Goal: Transaction & Acquisition: Purchase product/service

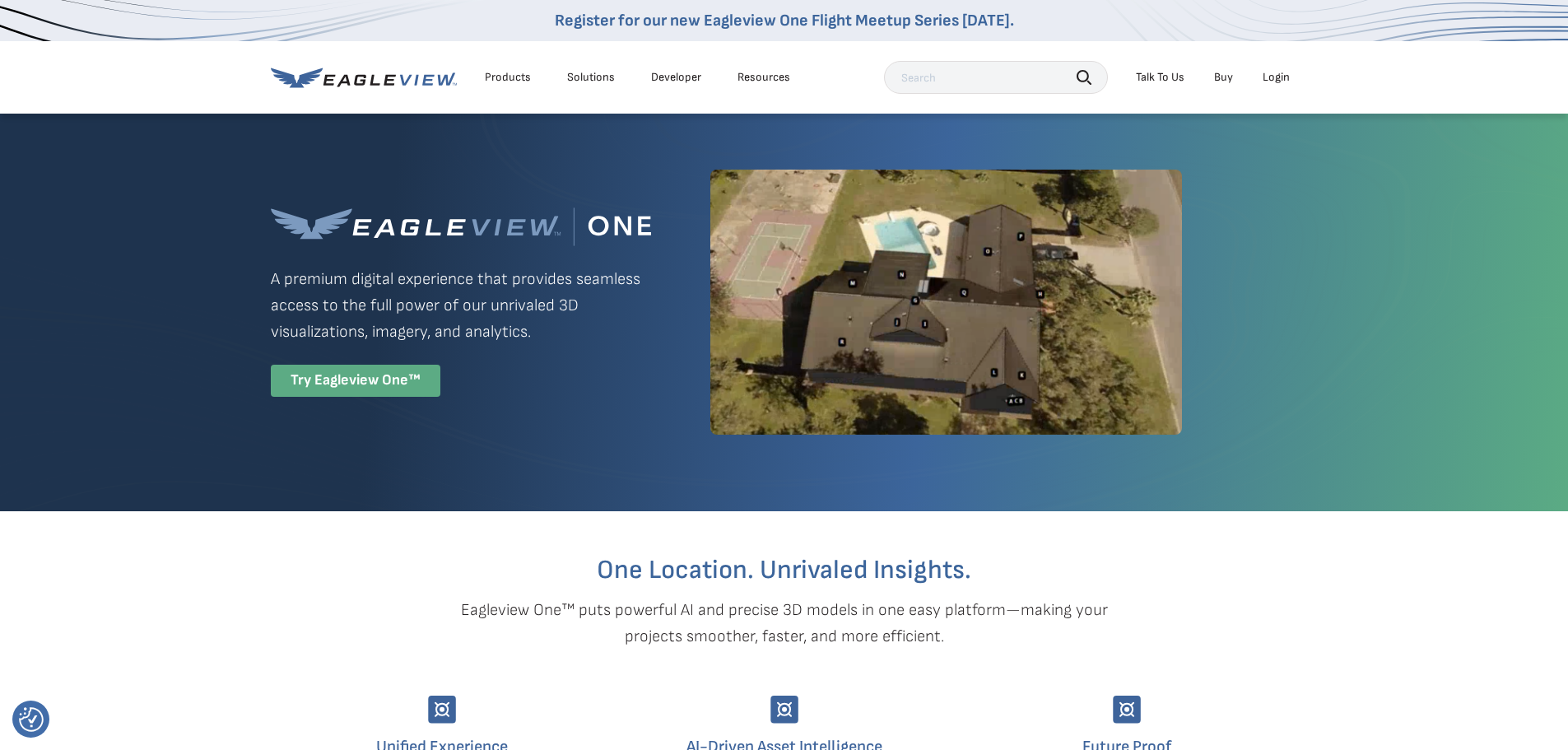
click at [409, 381] on div "Try Eagleview One™" at bounding box center [355, 380] width 169 height 32
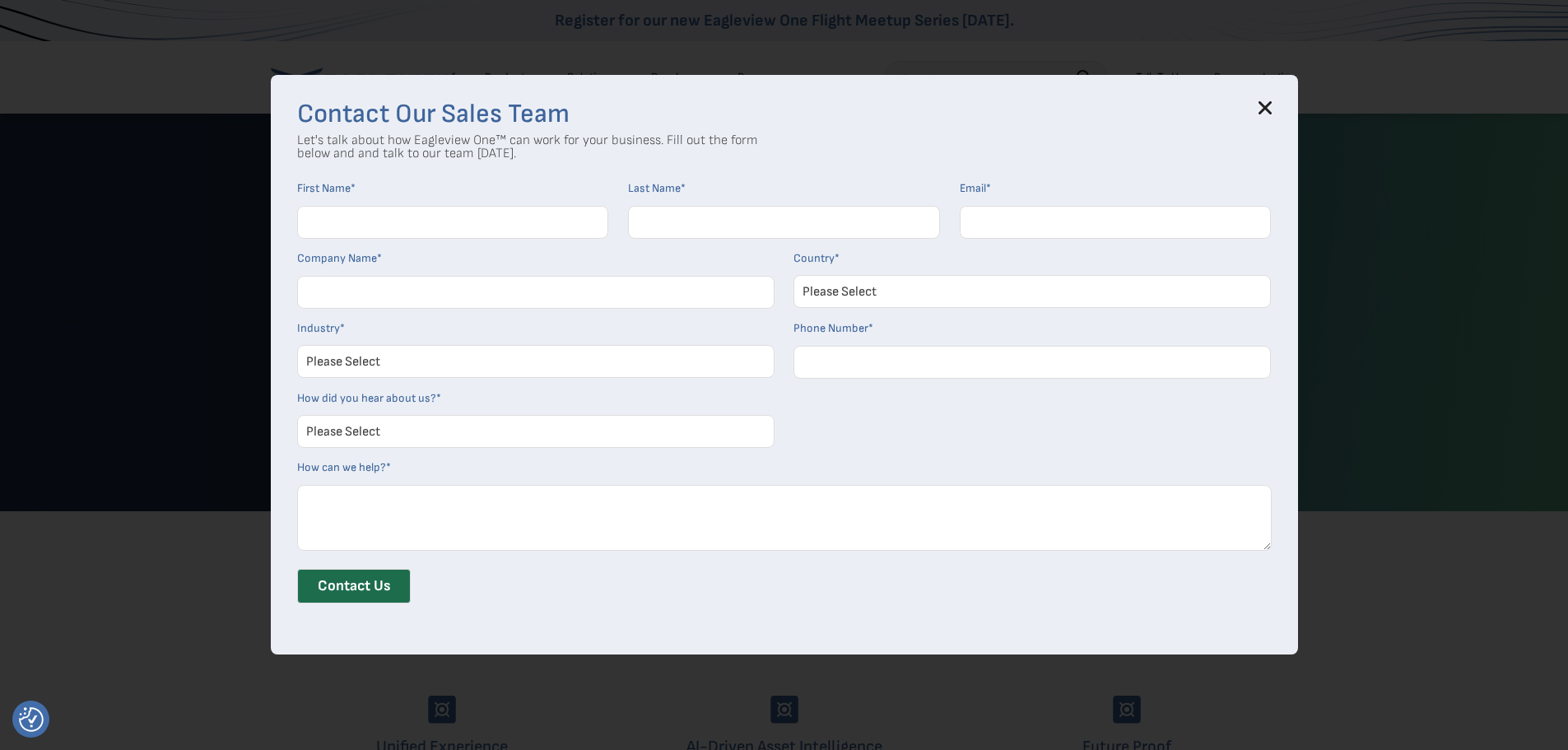
click at [1264, 105] on icon at bounding box center [1265, 108] width 13 height 13
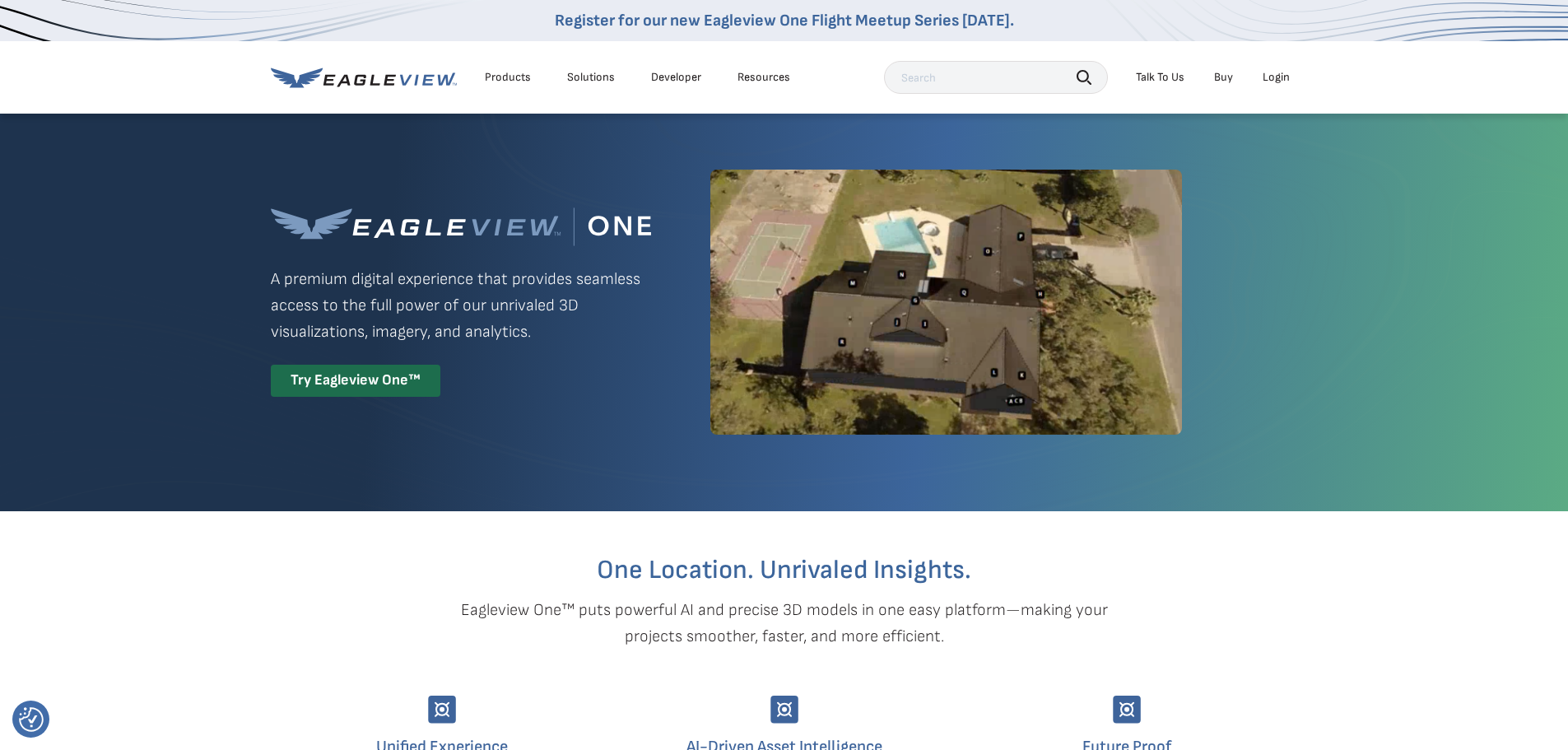
click at [395, 81] on icon at bounding box center [364, 78] width 186 height 21
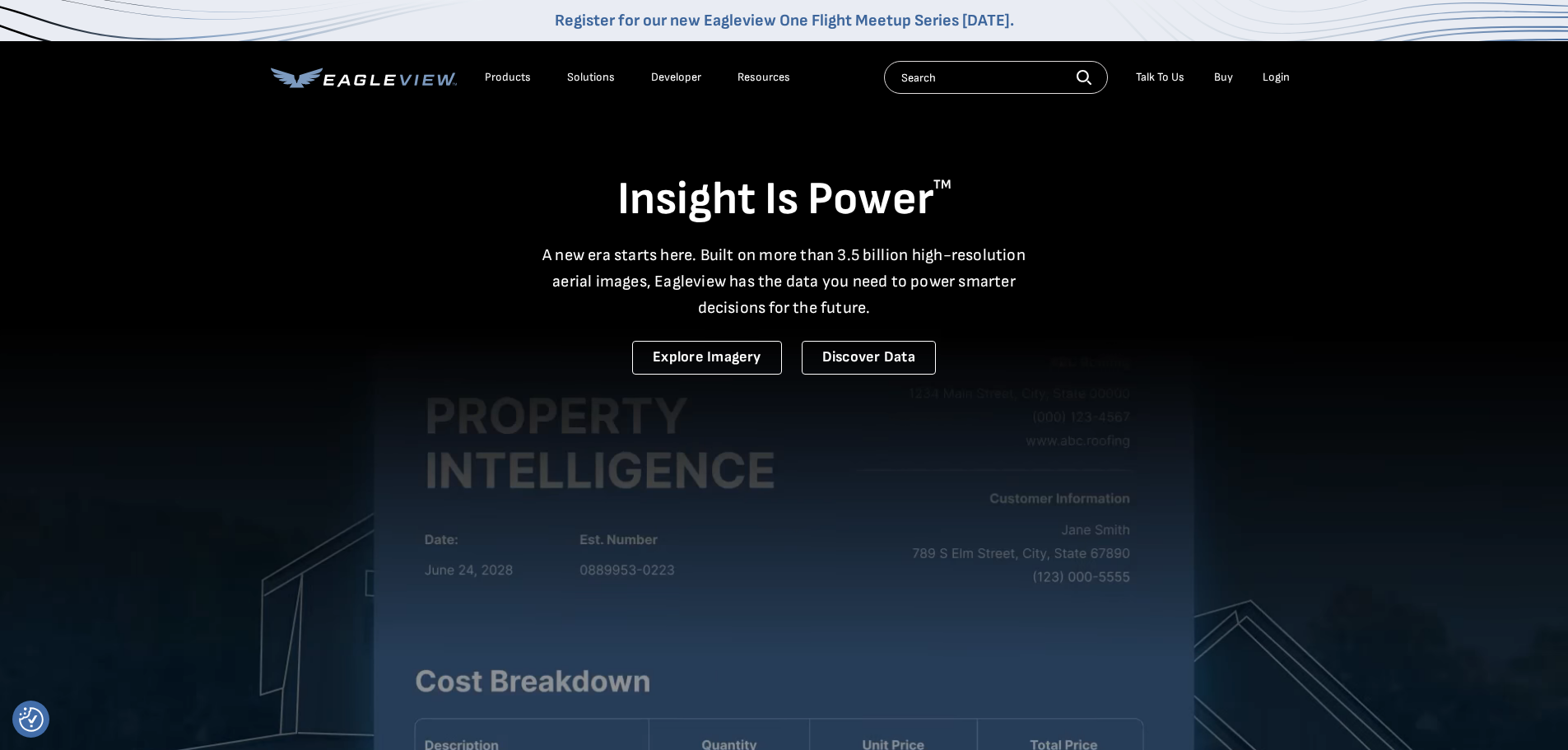
click at [1263, 80] on div "Login" at bounding box center [1276, 77] width 27 height 15
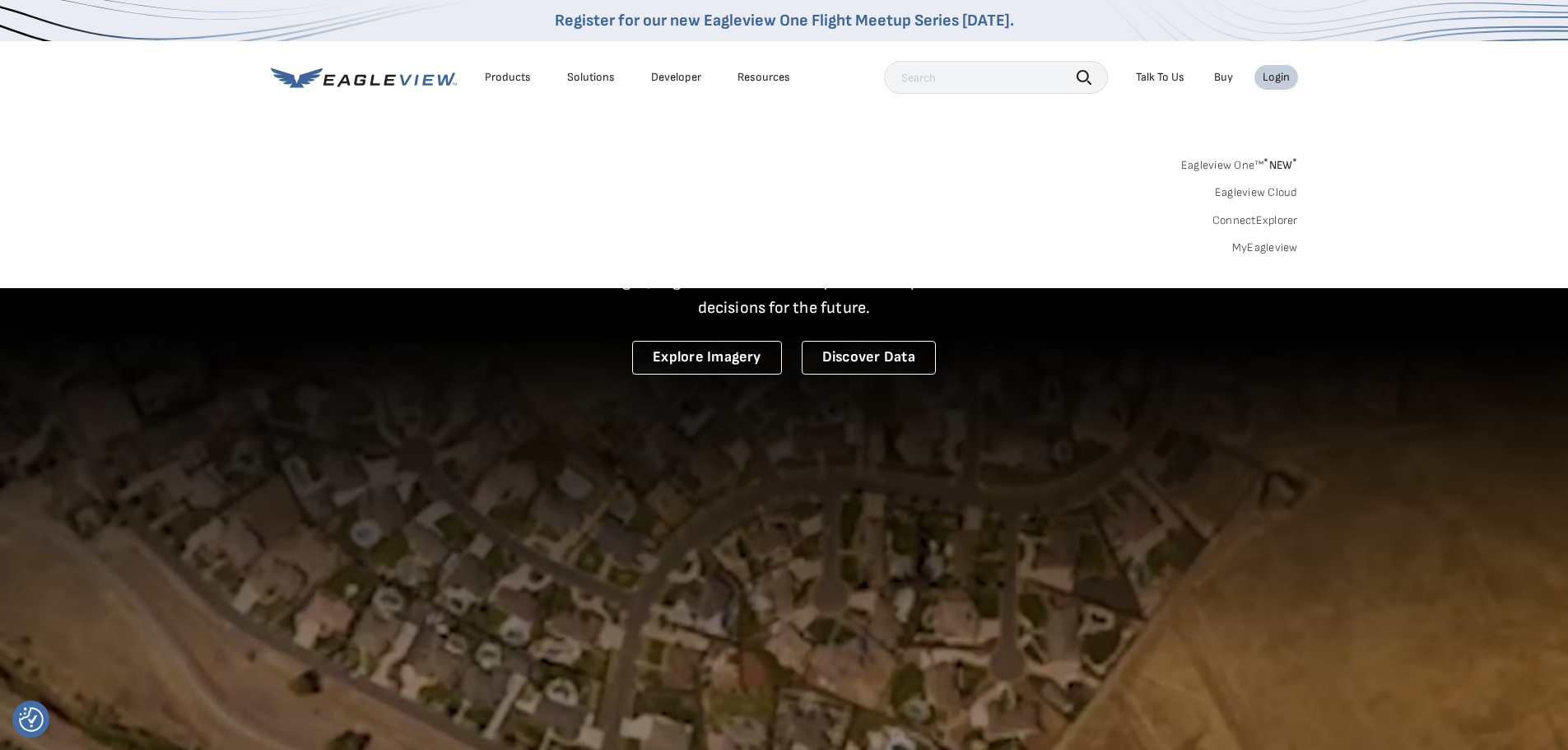
click at [1274, 79] on div "Login" at bounding box center [1276, 77] width 27 height 15
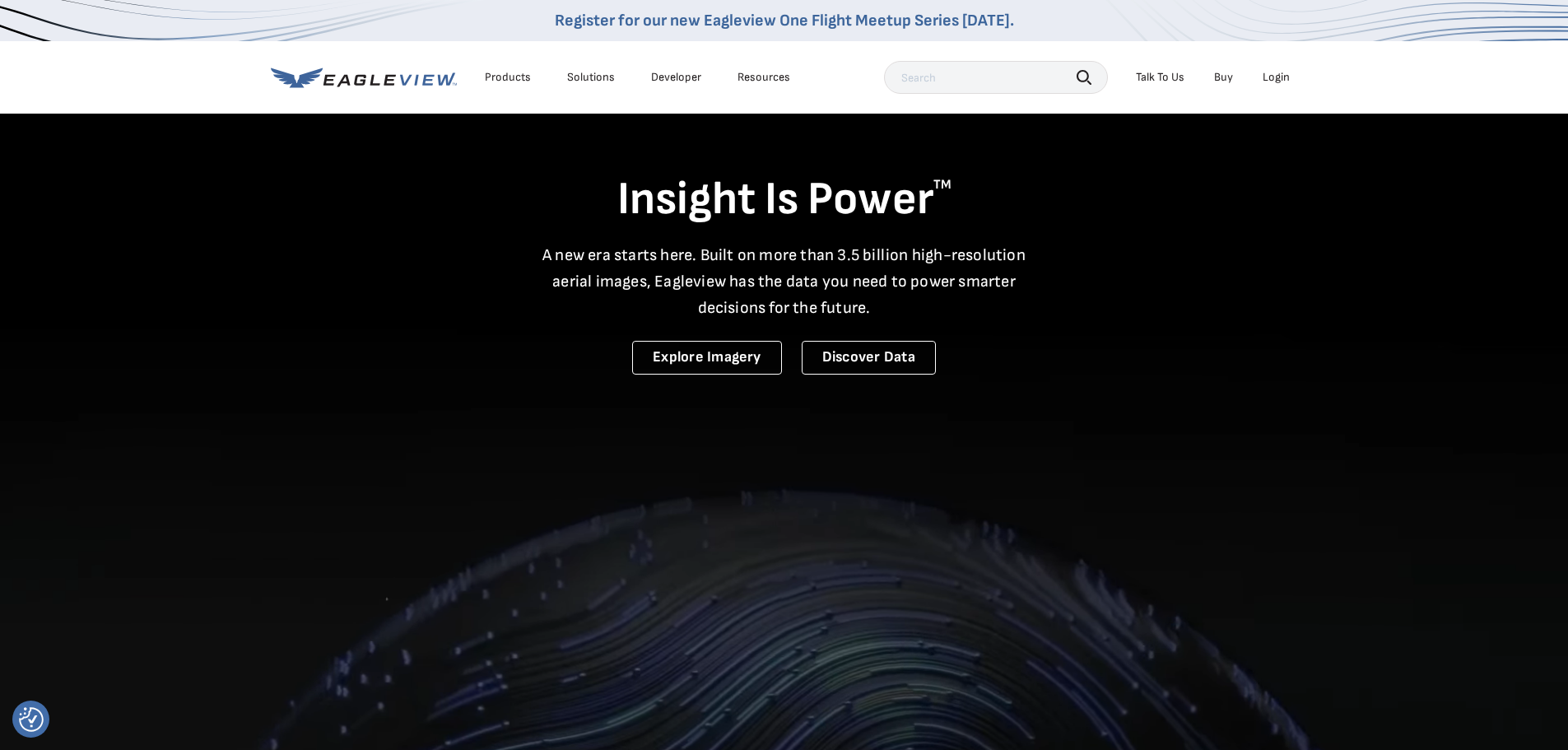
click at [1274, 79] on div "Login" at bounding box center [1276, 77] width 27 height 15
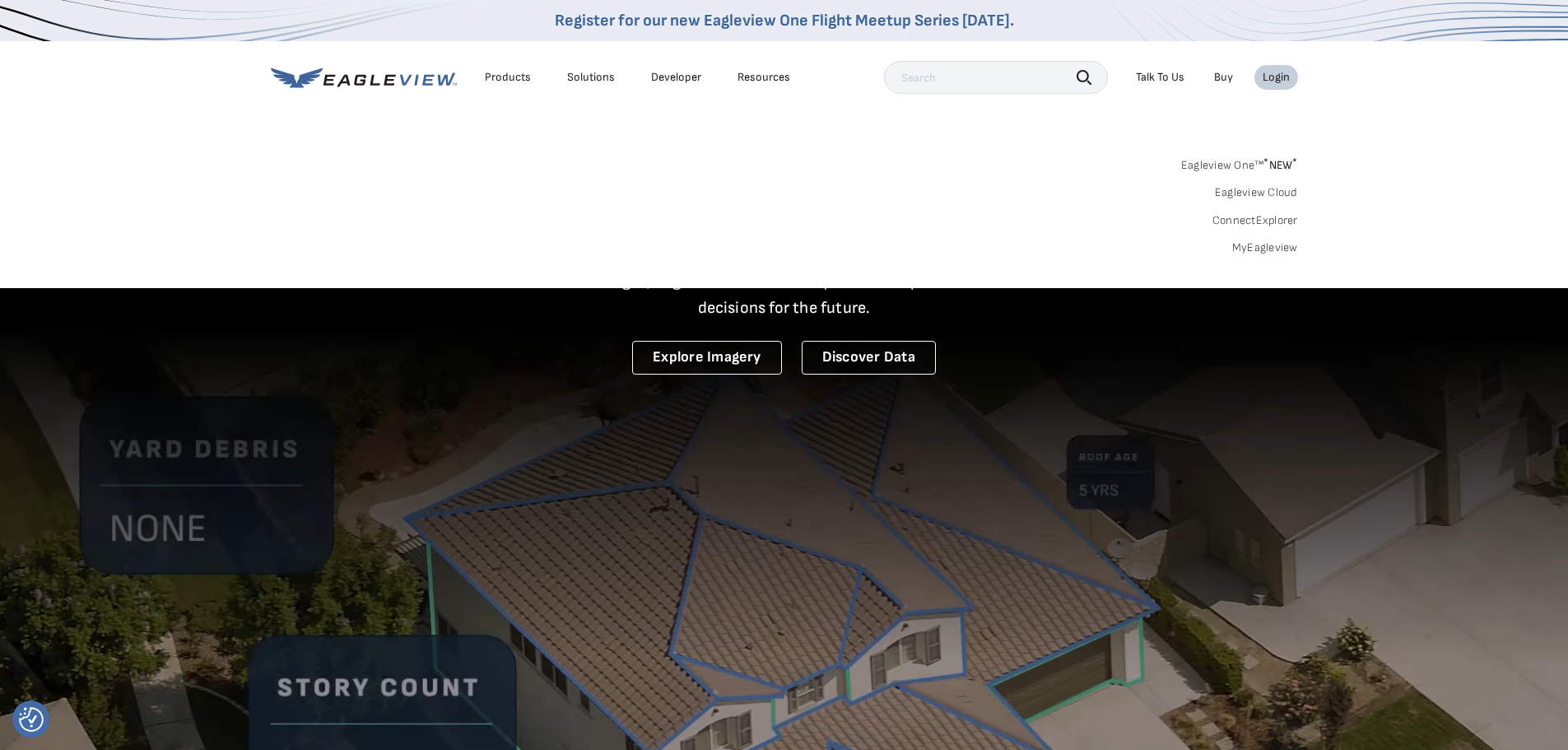
click at [553, 129] on nav "Register for our new Eagleview One Flight Meetup Series [DATE]. Products Soluti…" at bounding box center [784, 144] width 1568 height 288
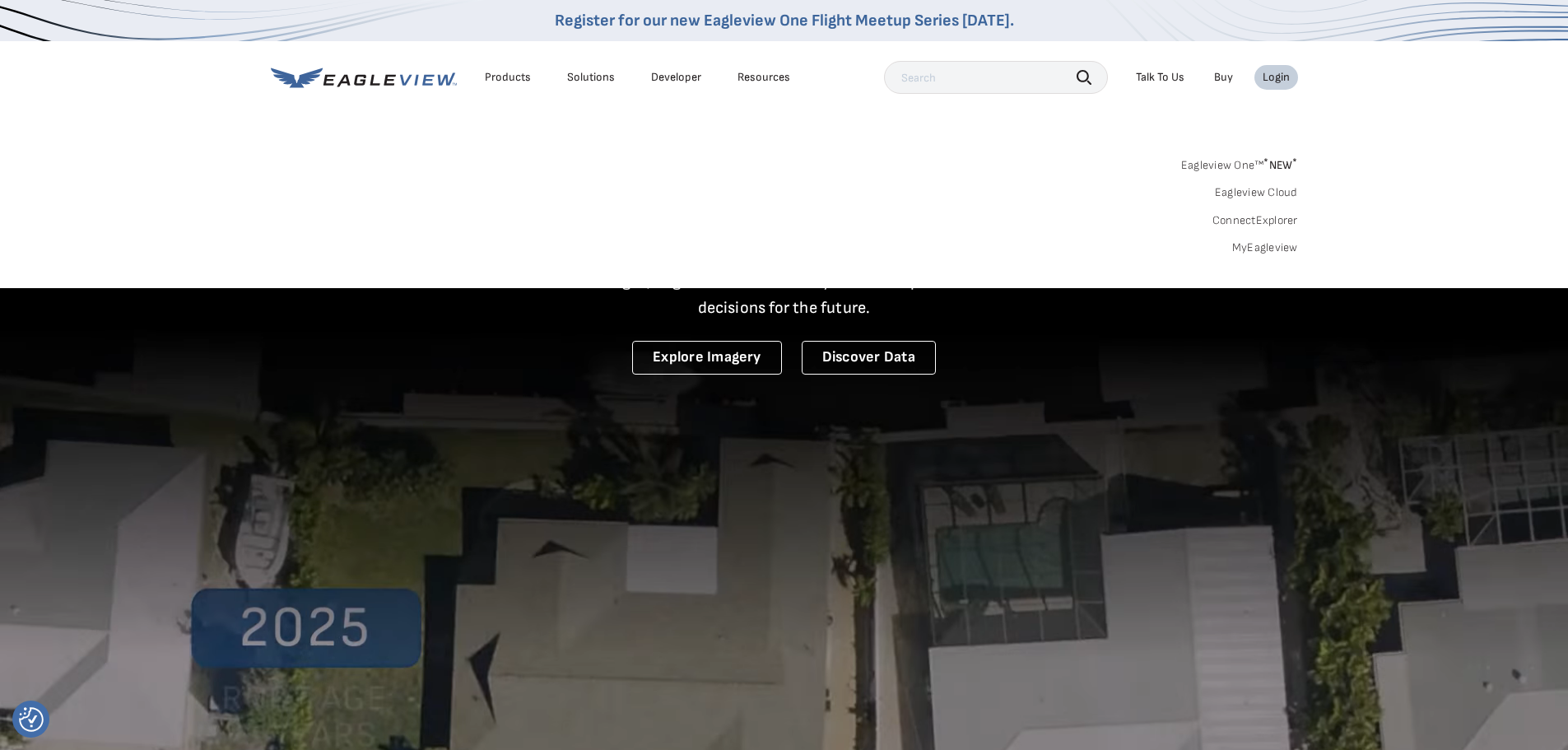
click at [582, 172] on div "Eagleview One™ * NEW * Eagleview Cloud ConnectExplorer MyEagleview" at bounding box center [784, 204] width 1027 height 102
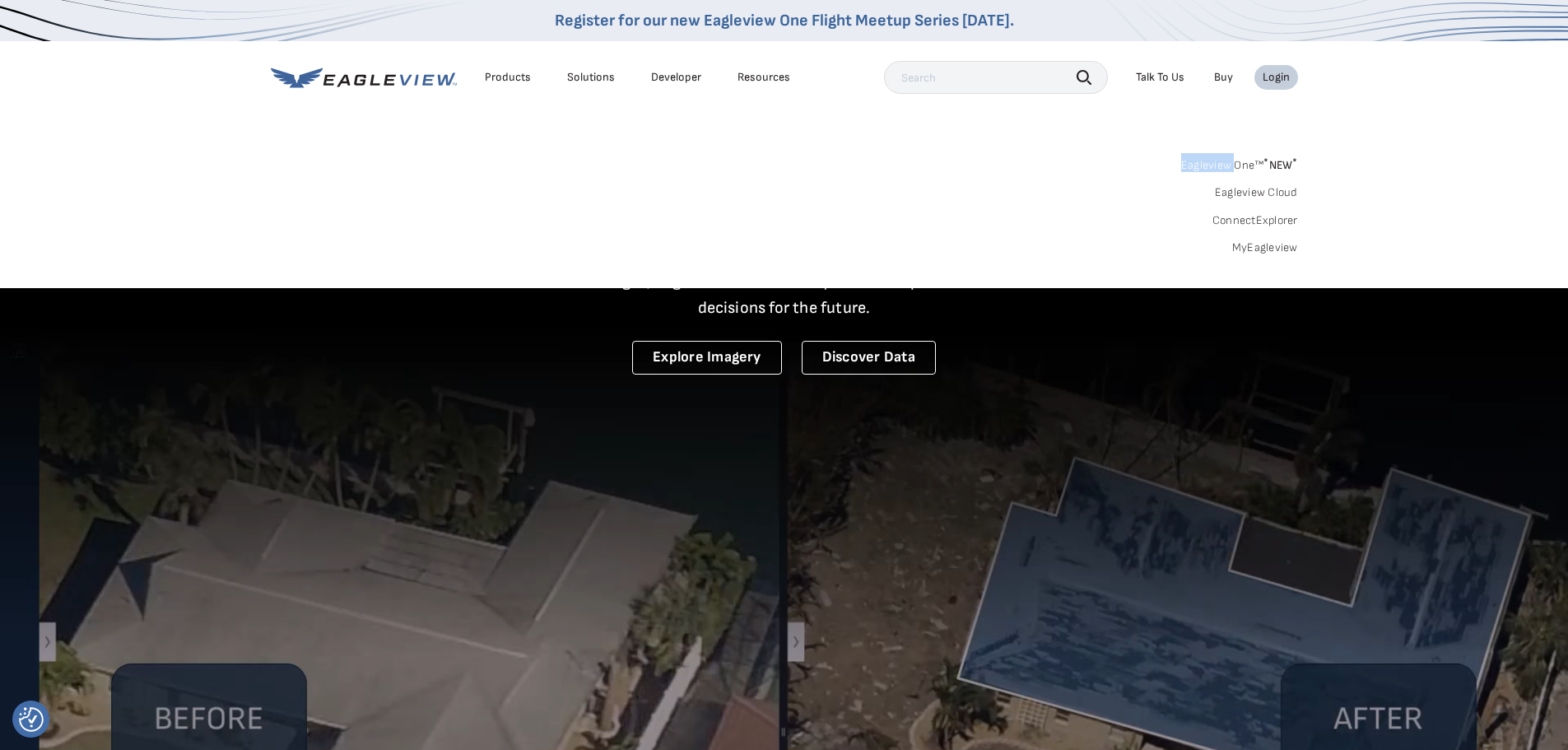
click at [582, 172] on div "Eagleview One™ * NEW * Eagleview Cloud ConnectExplorer MyEagleview" at bounding box center [784, 204] width 1027 height 102
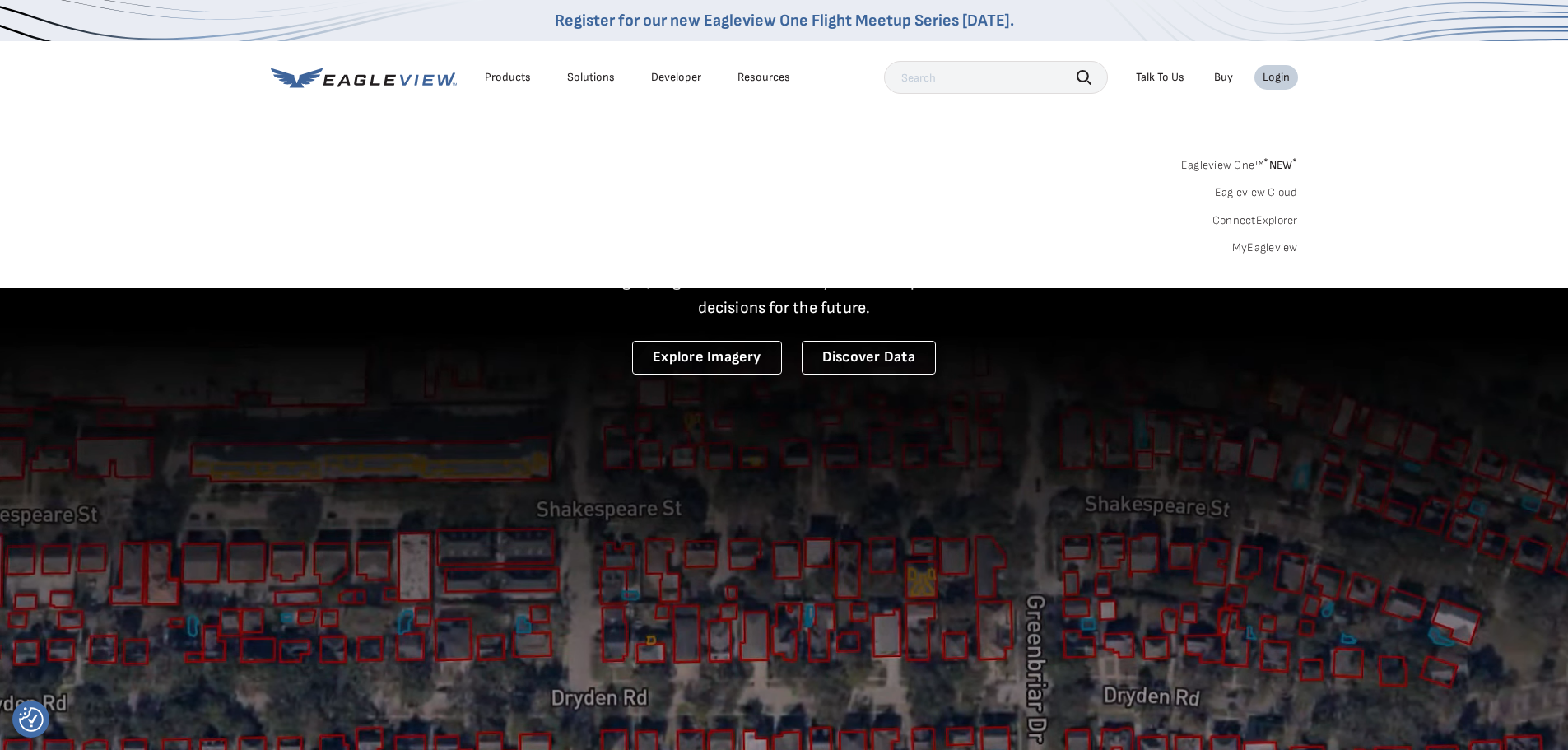
click at [1189, 242] on div "Eagleview One™ * NEW * Eagleview Cloud ConnectExplorer MyEagleview" at bounding box center [784, 204] width 1027 height 102
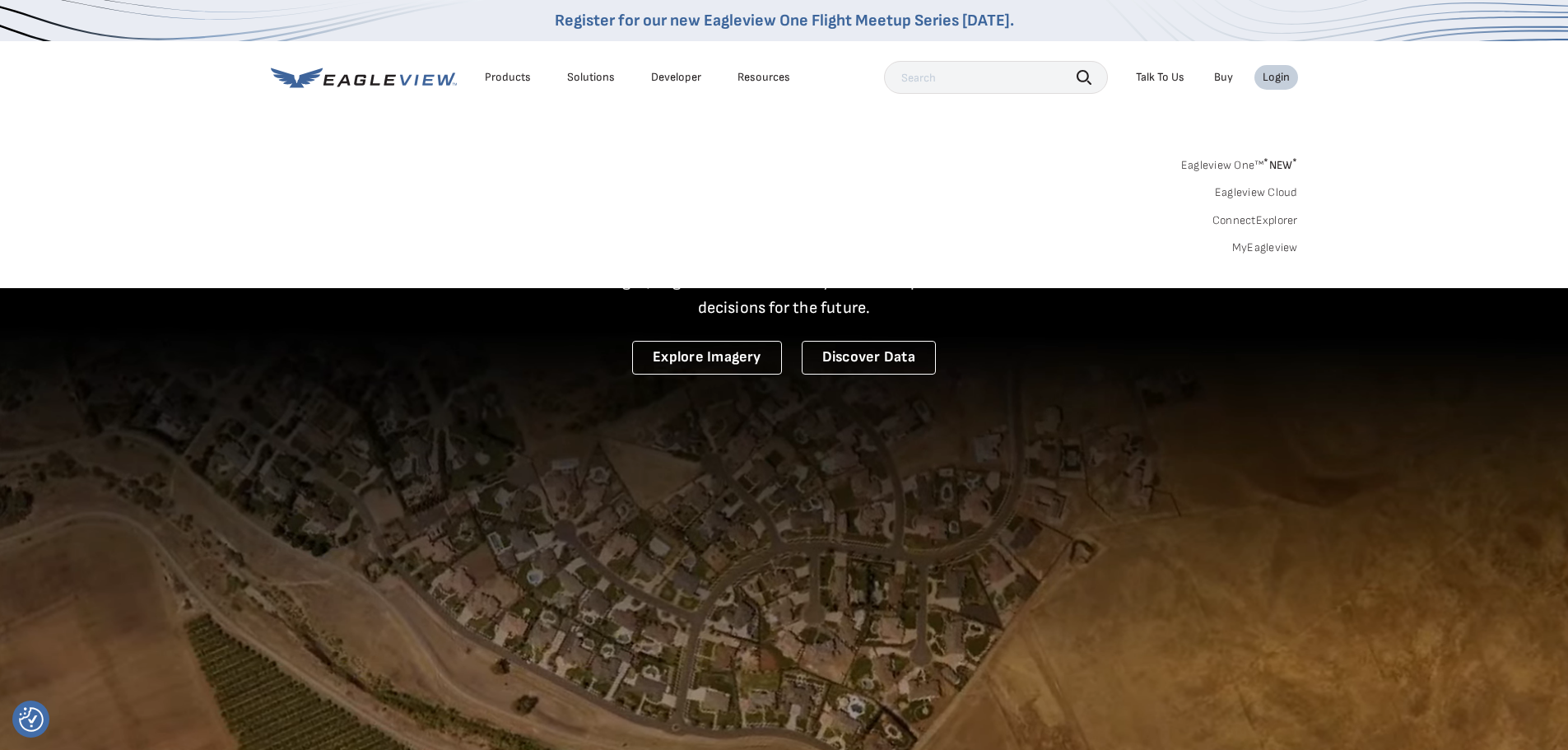
click at [1286, 250] on link "MyEagleview" at bounding box center [1265, 248] width 66 height 15
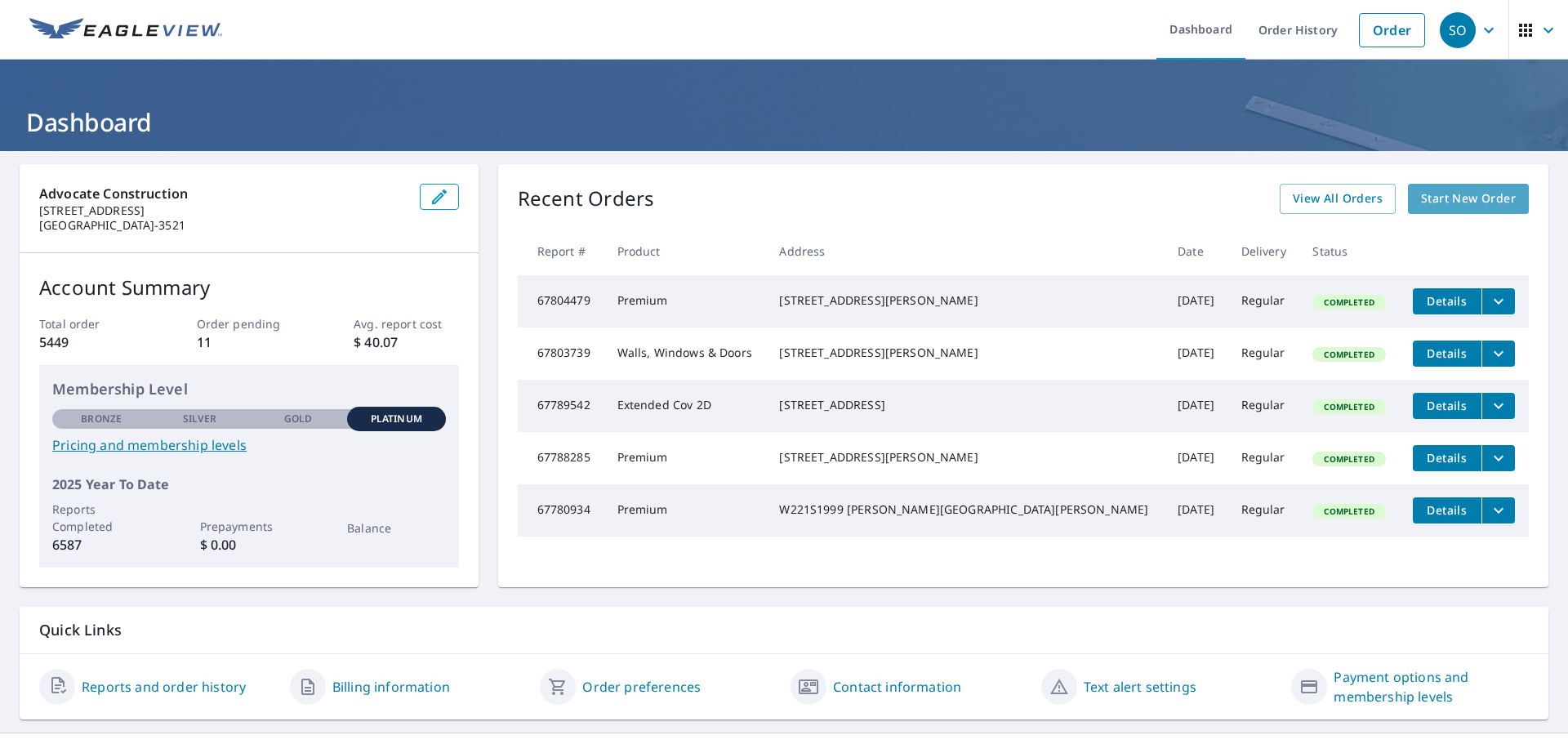
click at [1472, 204] on span "Start New Order" at bounding box center [1468, 199] width 95 height 21
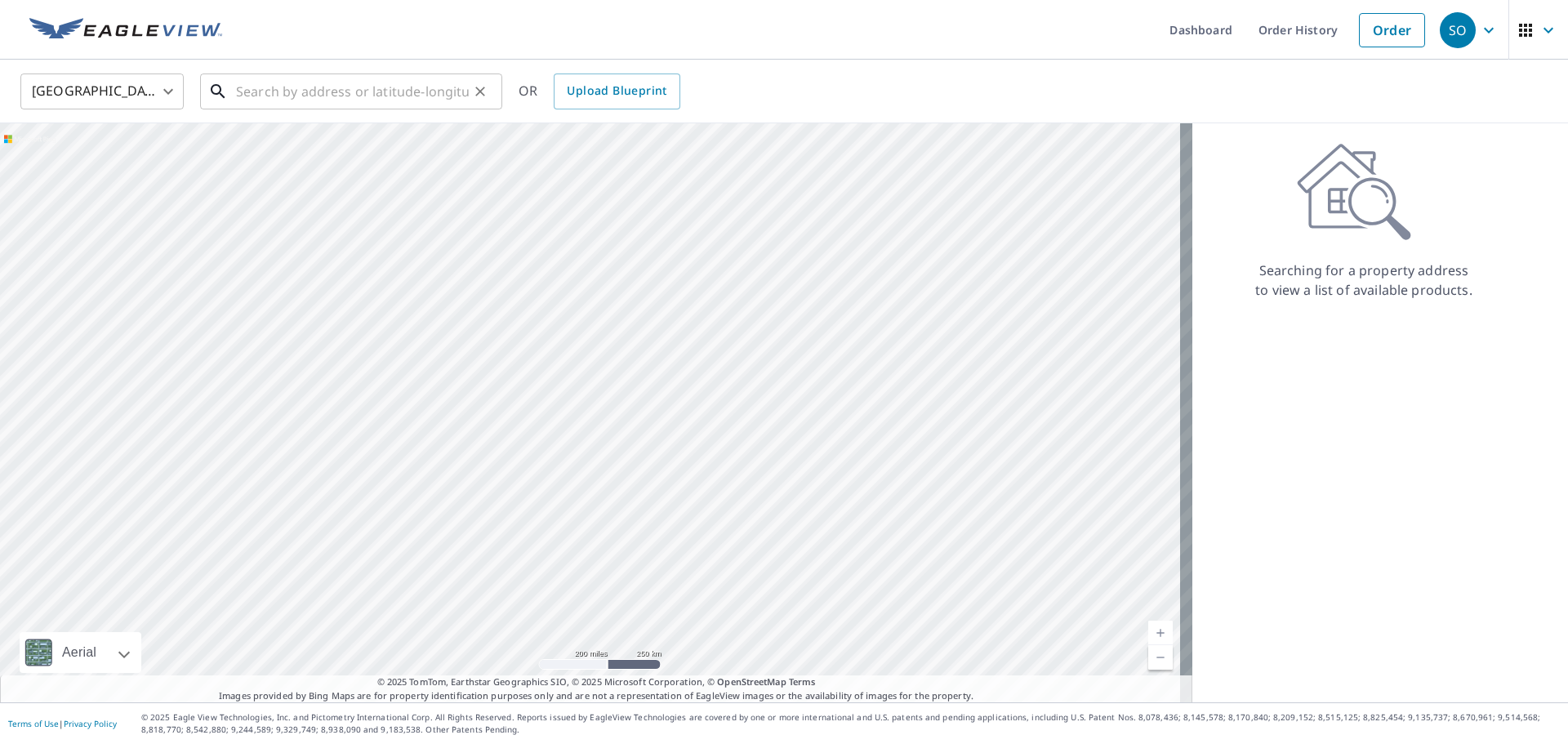
click at [255, 103] on input "text" at bounding box center [353, 91] width 233 height 46
click at [353, 91] on input "text" at bounding box center [353, 91] width 233 height 46
paste input "5146 E County Rd 550 N"
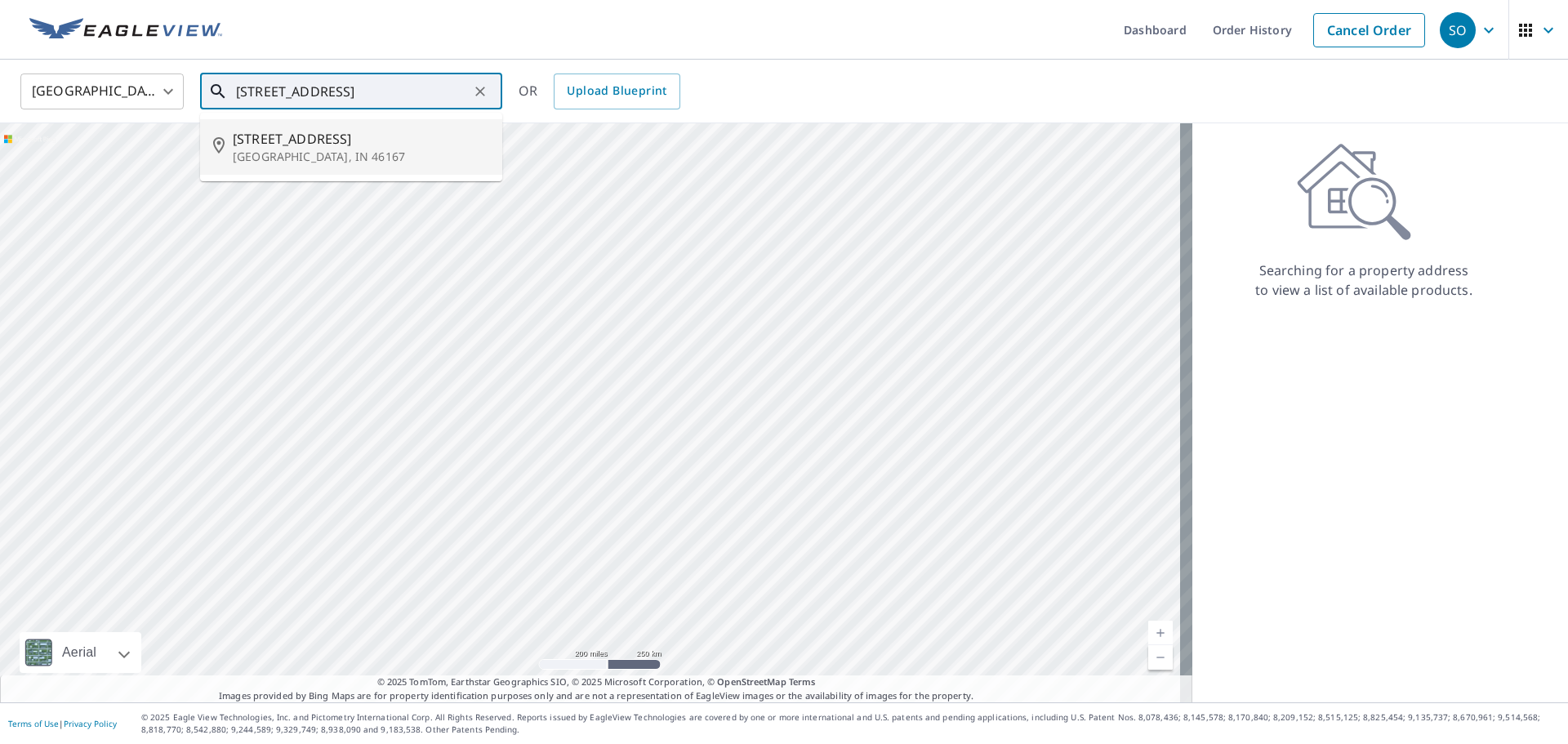
click at [366, 157] on p "Pittsboro, IN 46167" at bounding box center [361, 157] width 256 height 17
type input "5148 E County Road 550 N Pittsboro, IN 46167"
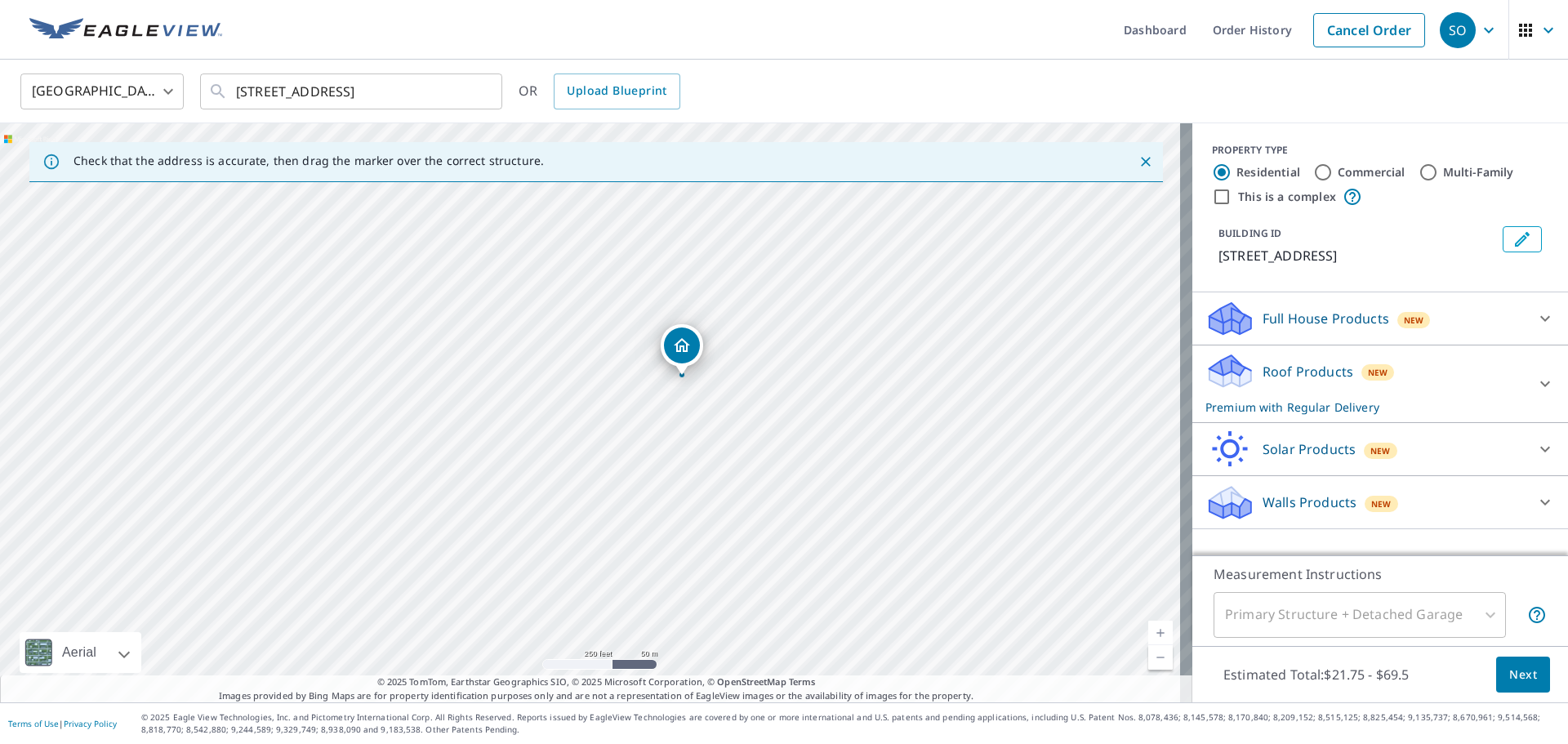
click at [1515, 674] on span "Next" at bounding box center [1522, 674] width 27 height 21
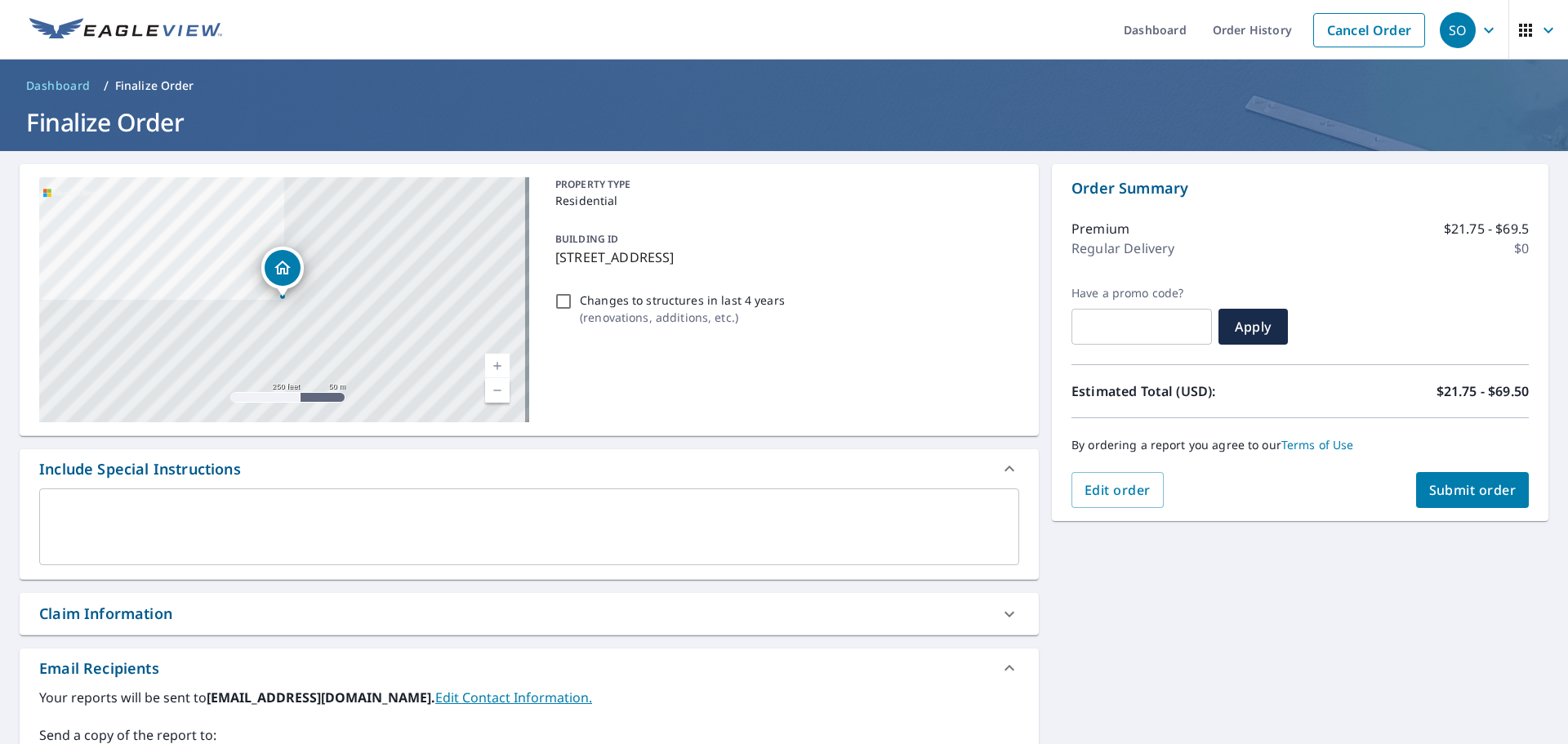
click at [1496, 488] on span "Submit order" at bounding box center [1472, 490] width 87 height 18
checkbox input "true"
